Goal: Information Seeking & Learning: Learn about a topic

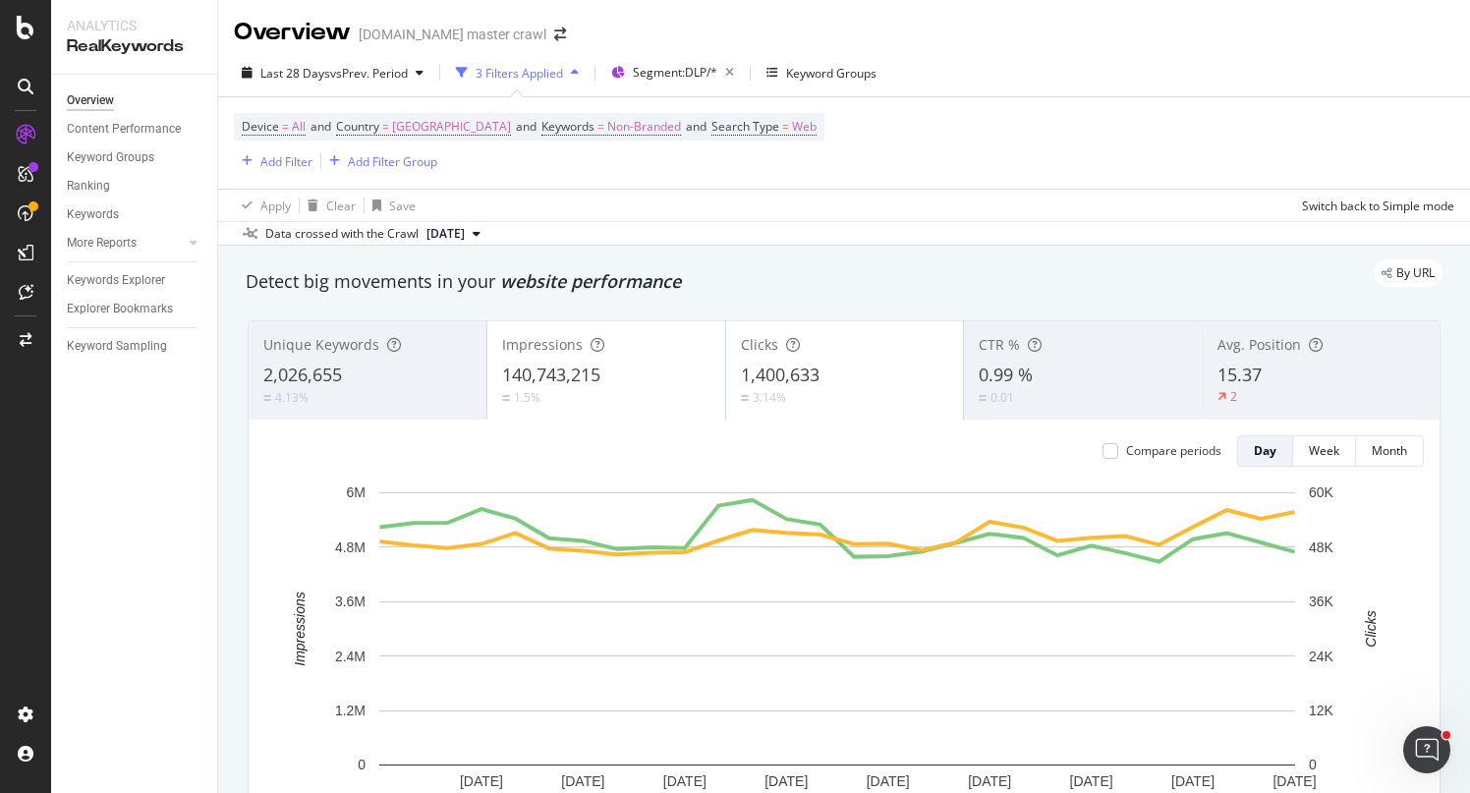
scroll to position [1366, 0]
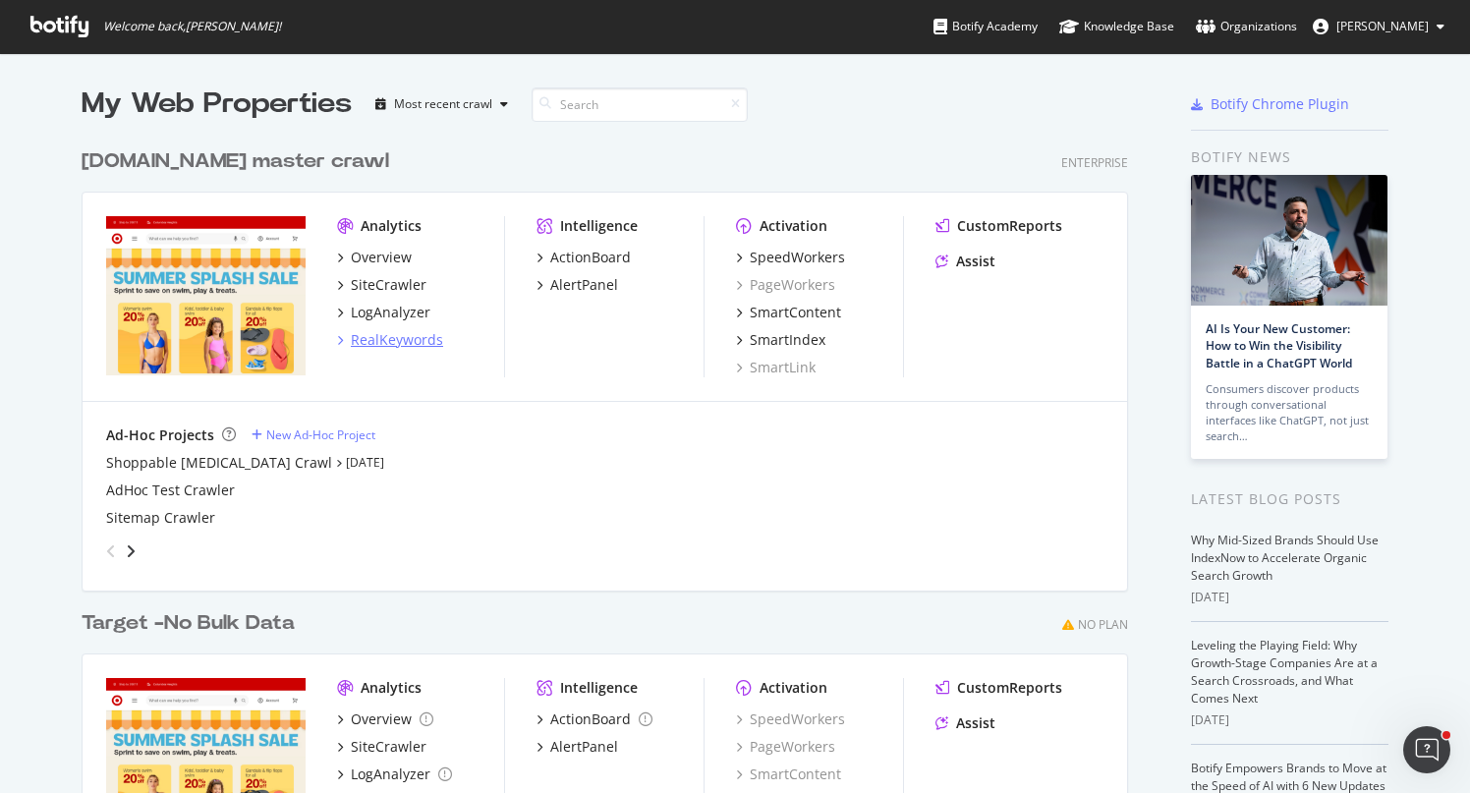
click at [376, 339] on div "RealKeywords" at bounding box center [397, 340] width 92 height 20
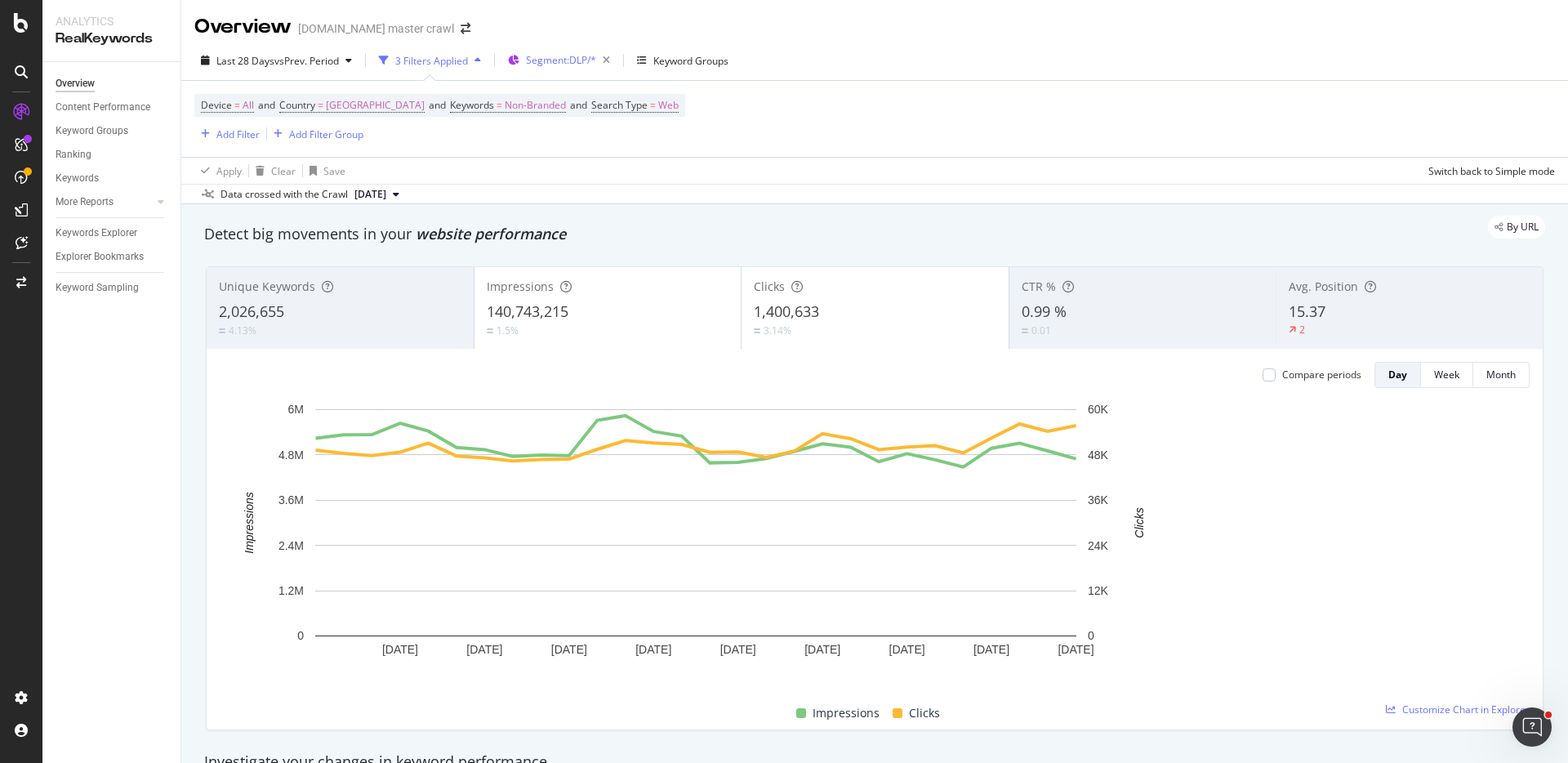
scroll to position [1135, 0]
